Goal: Task Accomplishment & Management: Manage account settings

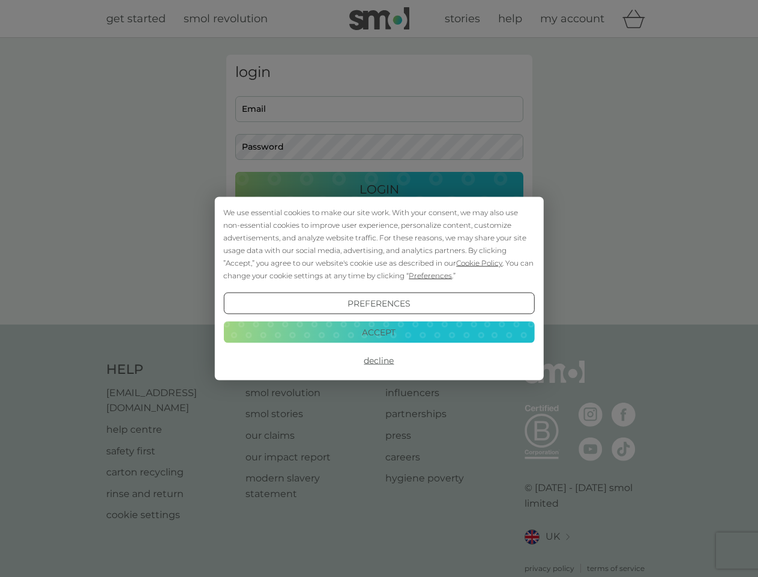
click at [480, 262] on span "Cookie Policy" at bounding box center [479, 262] width 46 height 9
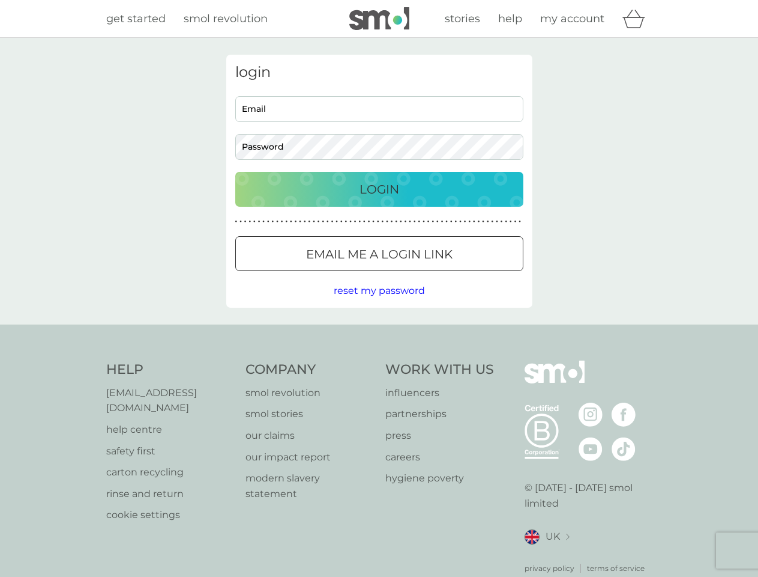
click at [429, 275] on div "login Email Password Login ● ● ● ● ● ● ● ● ● ● ● ● ● ● ● ● ● ● ● ● ● ● ● ● ● ● …" at bounding box center [379, 181] width 306 height 253
click at [379, 303] on div "login Email Password Login ● ● ● ● ● ● ● ● ● ● ● ● ● ● ● ● ● ● ● ● ● ● ● ● ● ● …" at bounding box center [379, 181] width 306 height 253
click at [379, 360] on div "Help [EMAIL_ADDRESS][DOMAIN_NAME] help centre safety first carton recycling rin…" at bounding box center [379, 466] width 546 height 213
click at [379, 331] on div "Help [EMAIL_ADDRESS][DOMAIN_NAME] help centre safety first carton recycling rin…" at bounding box center [379, 466] width 758 height 285
